Goal: Find contact information: Find contact information

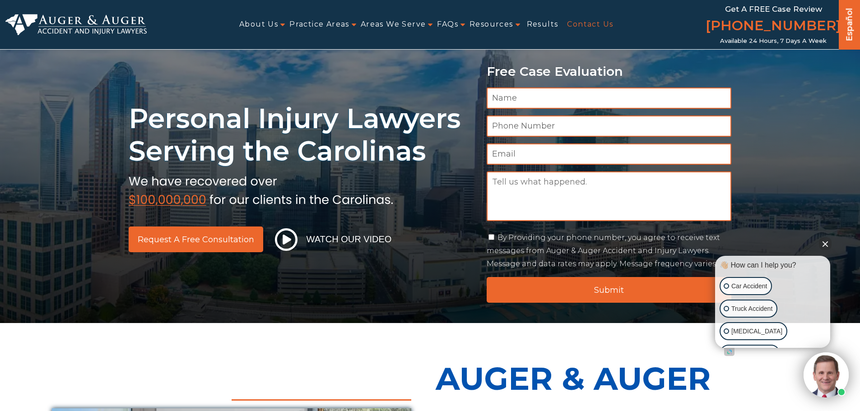
click at [588, 26] on link "Contact Us" at bounding box center [590, 24] width 46 height 20
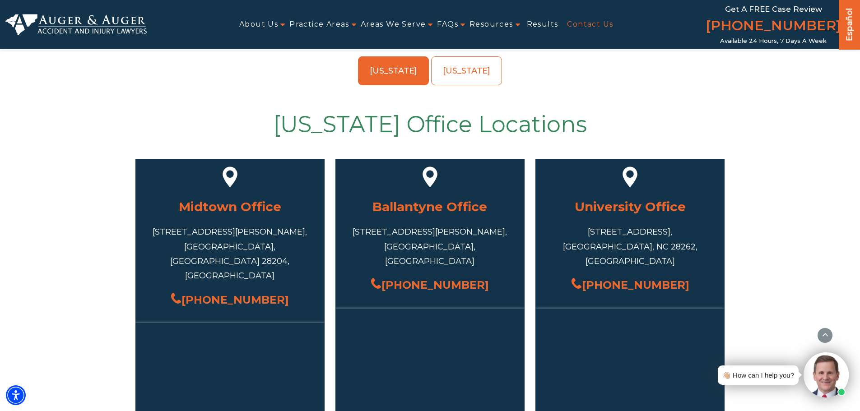
scroll to position [452, 0]
